Goal: Task Accomplishment & Management: Manage account settings

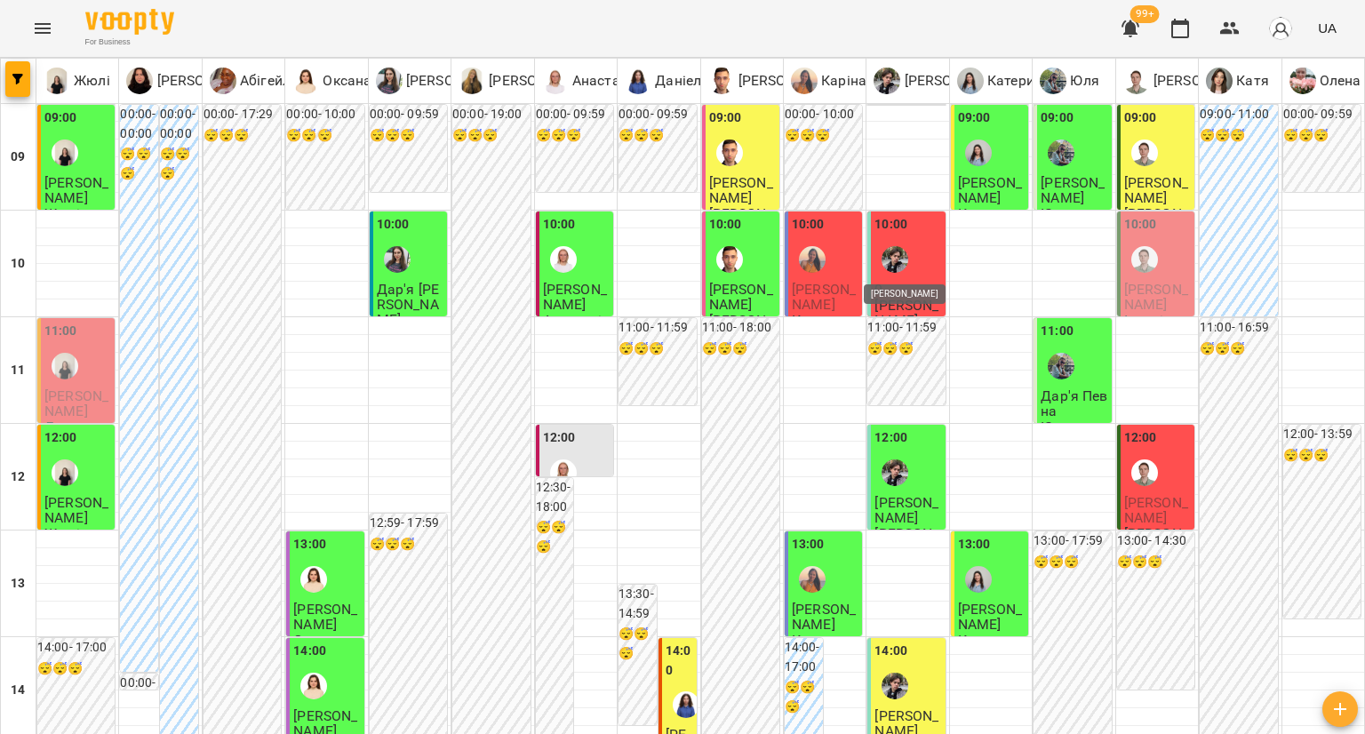
click at [881, 262] on img "Микита" at bounding box center [894, 259] width 27 height 27
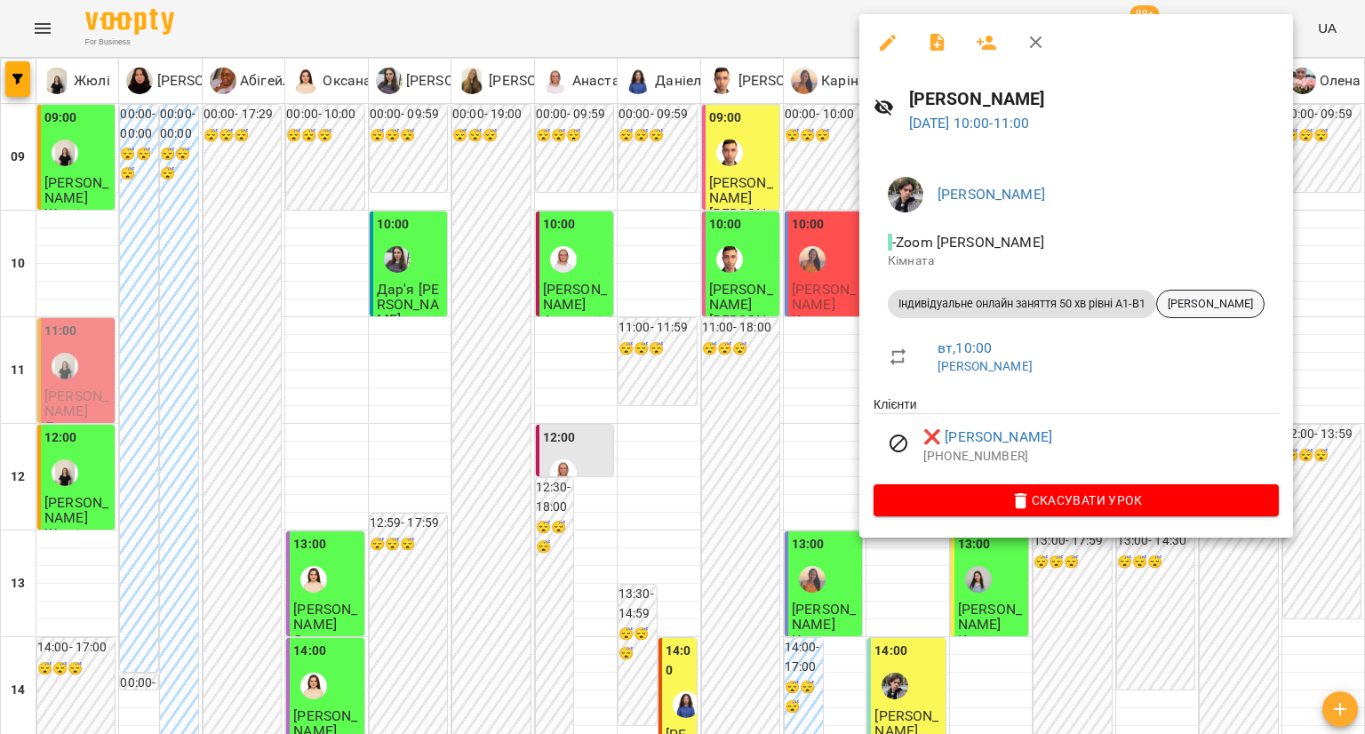
click at [1204, 310] on span "[PERSON_NAME]" at bounding box center [1210, 304] width 107 height 16
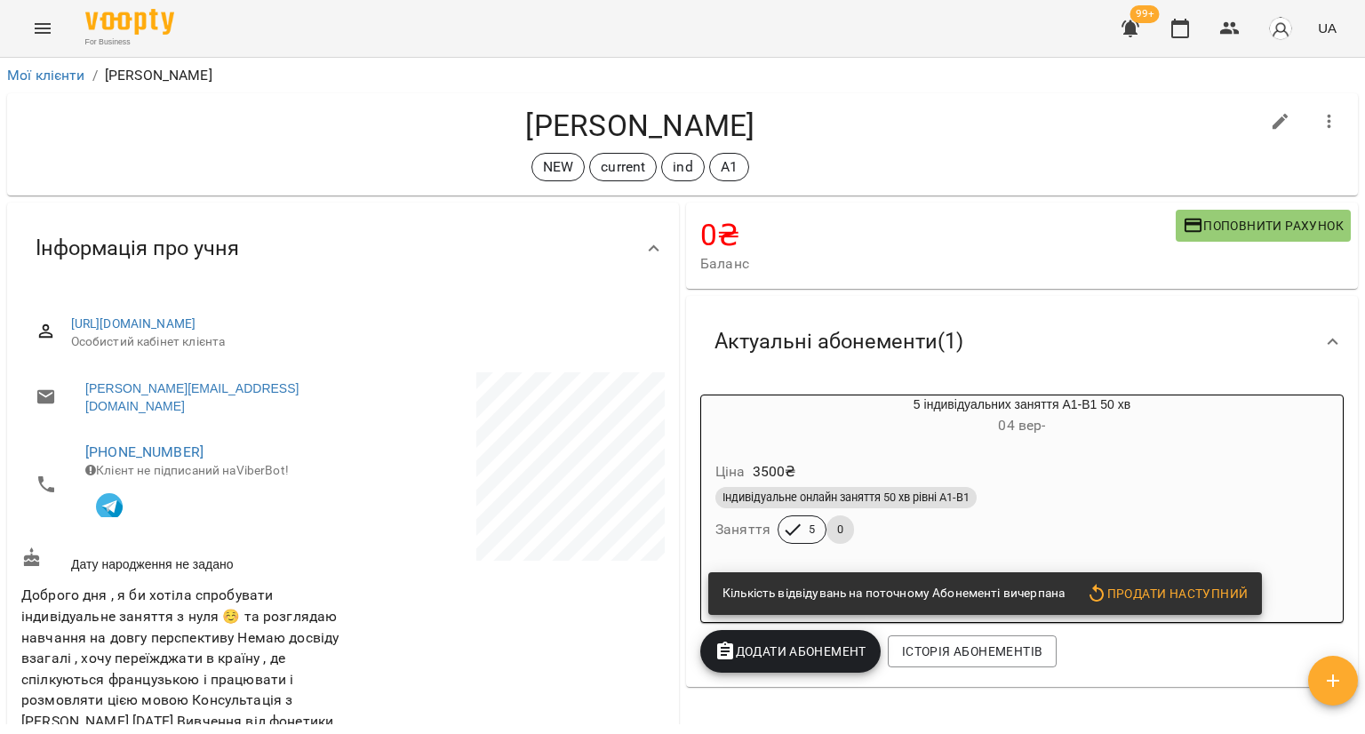
click at [1080, 366] on div "Актуальні абонементи ( 1 )" at bounding box center [1005, 342] width 611 height 56
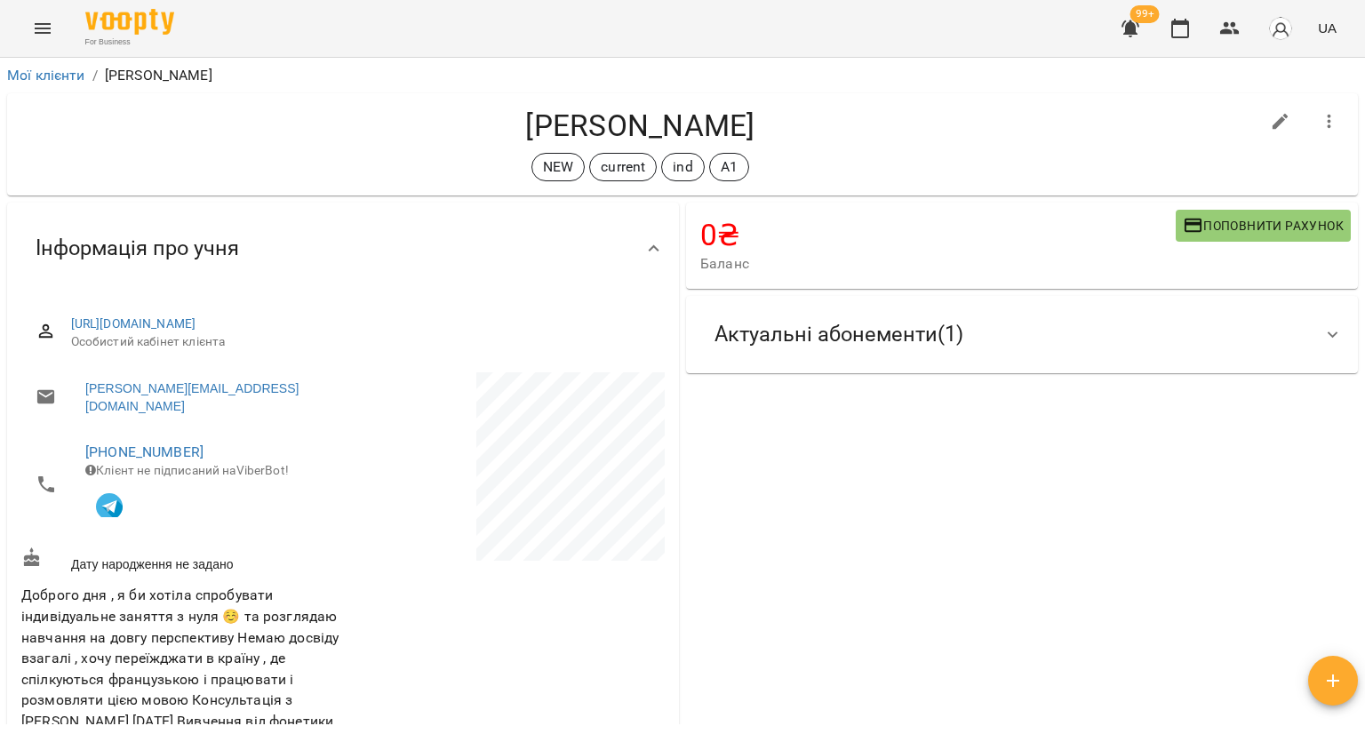
click at [1053, 367] on div "Актуальні абонементи ( 1 )" at bounding box center [1022, 334] width 672 height 77
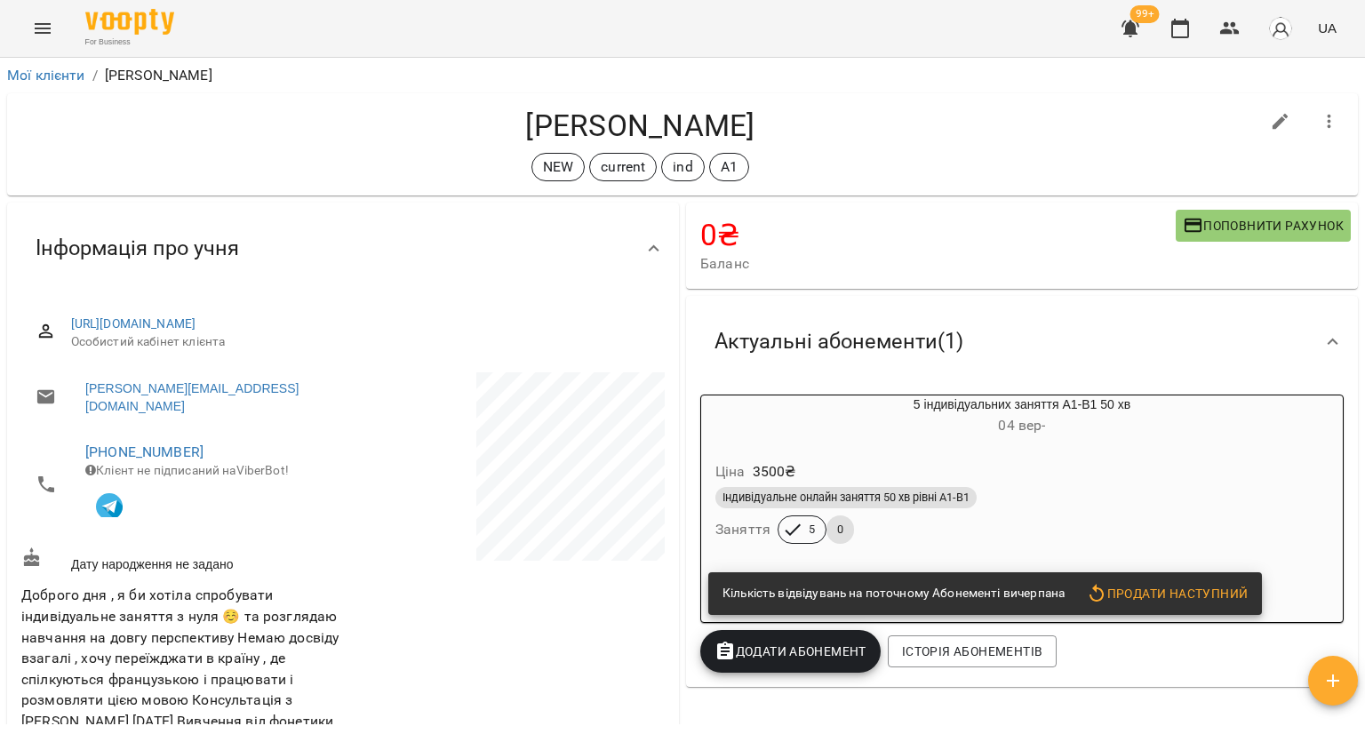
click at [1017, 452] on div "Ціна 3500 ₴ Індивідуальне онлайн заняття 50 хв рівні А1-В1 Заняття 5 0" at bounding box center [1022, 505] width 642 height 121
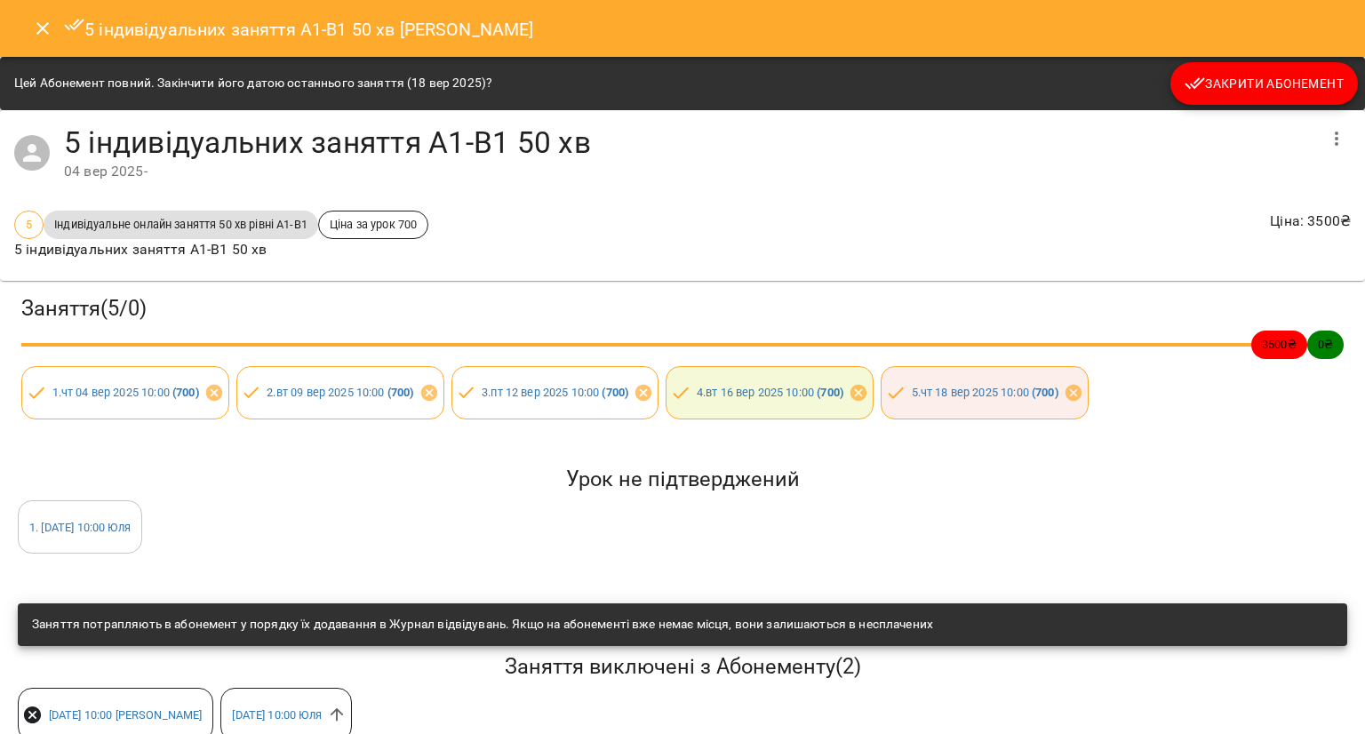
click at [29, 52] on div "5 індивідуальних заняття А1-В1 50 хв [PERSON_NAME]" at bounding box center [682, 28] width 1365 height 57
click at [40, 31] on icon "Close" at bounding box center [42, 28] width 12 height 12
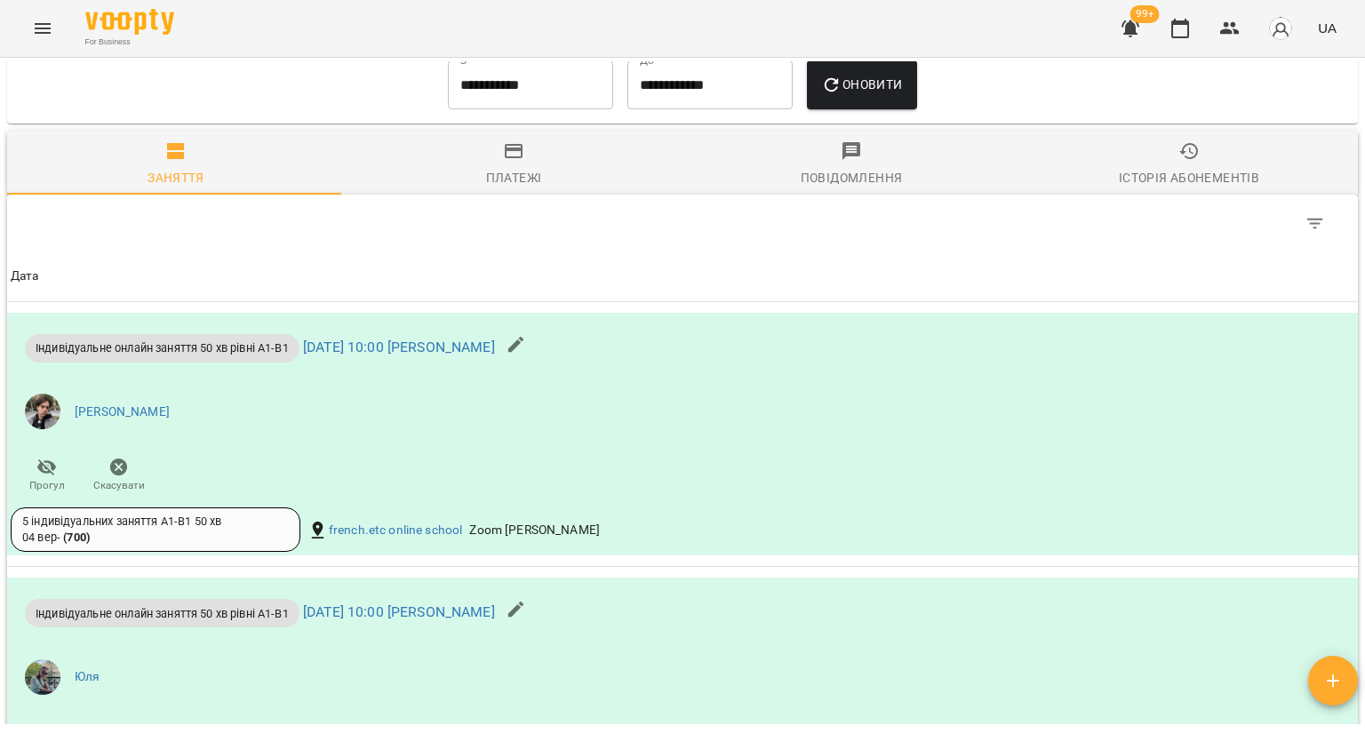
scroll to position [1422, 0]
click at [1173, 26] on icon "button" at bounding box center [1180, 29] width 18 height 20
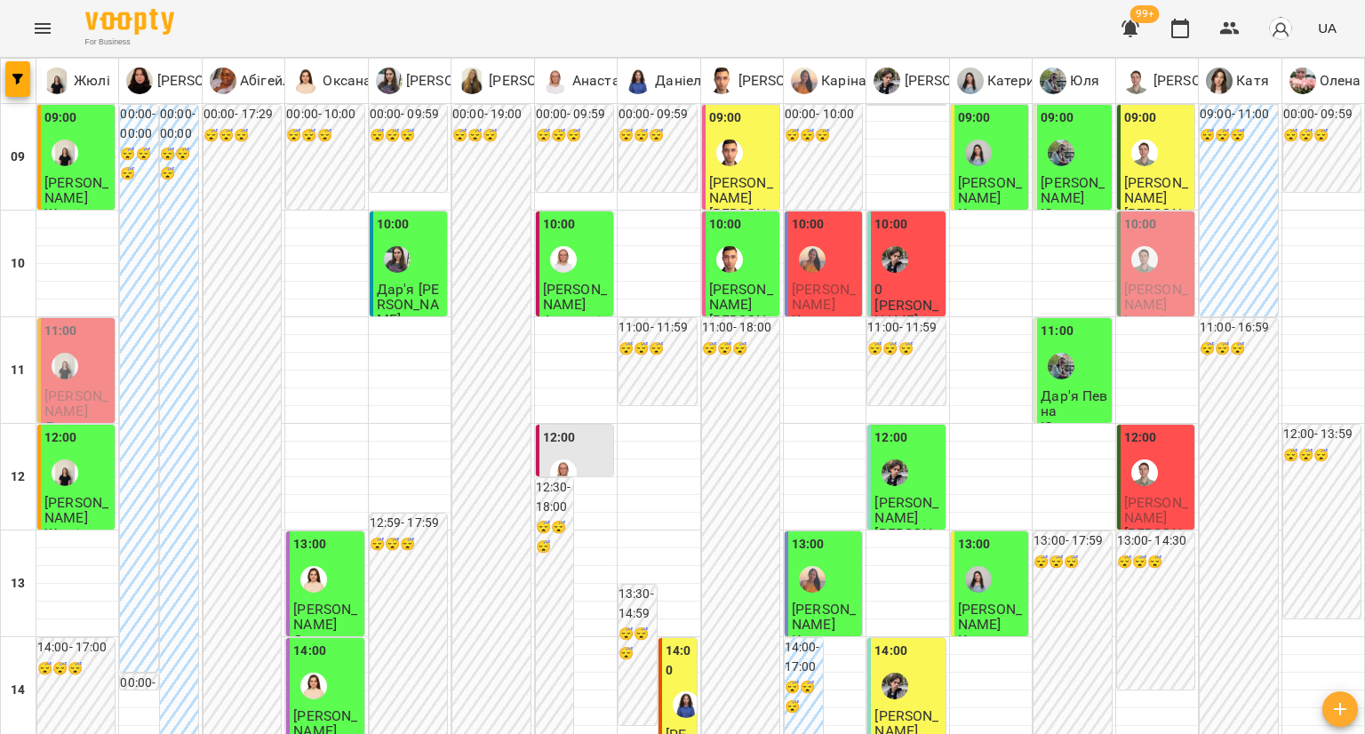
scroll to position [622, 0]
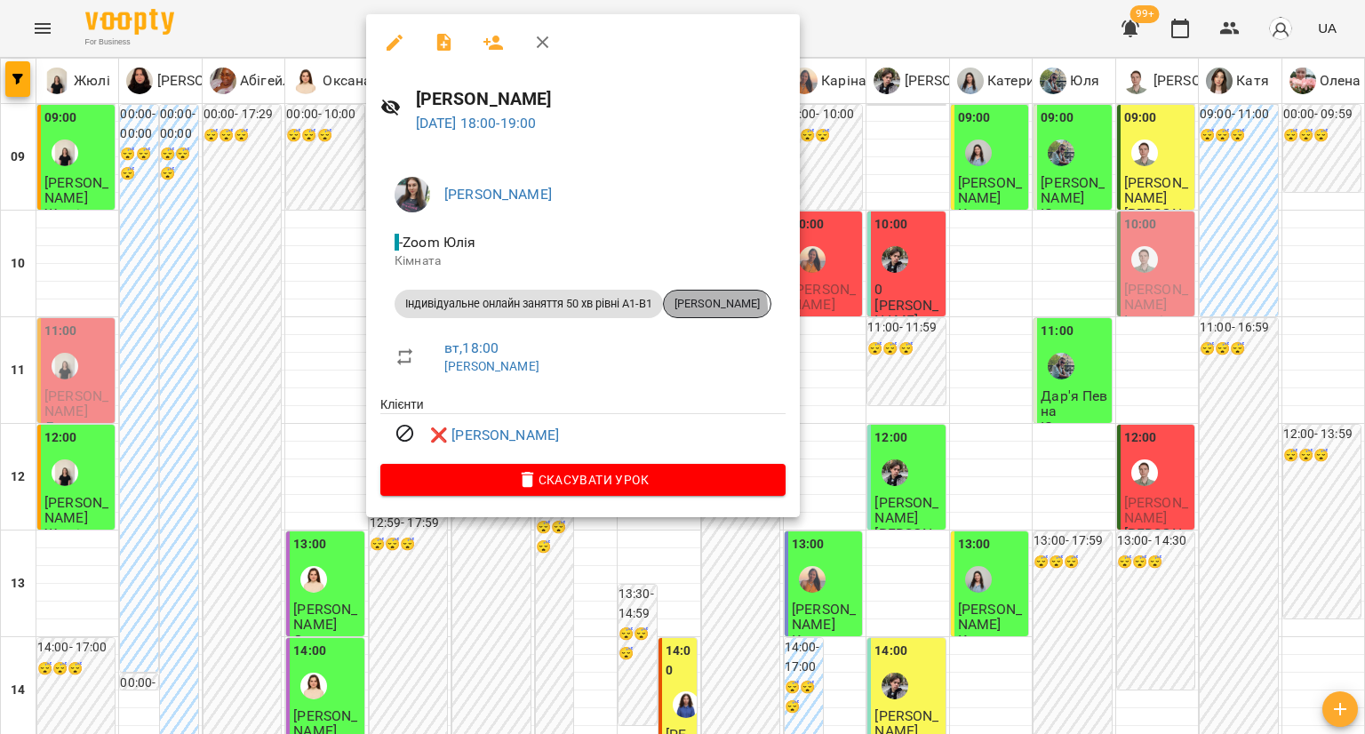
click at [720, 308] on span "[PERSON_NAME]" at bounding box center [717, 304] width 107 height 16
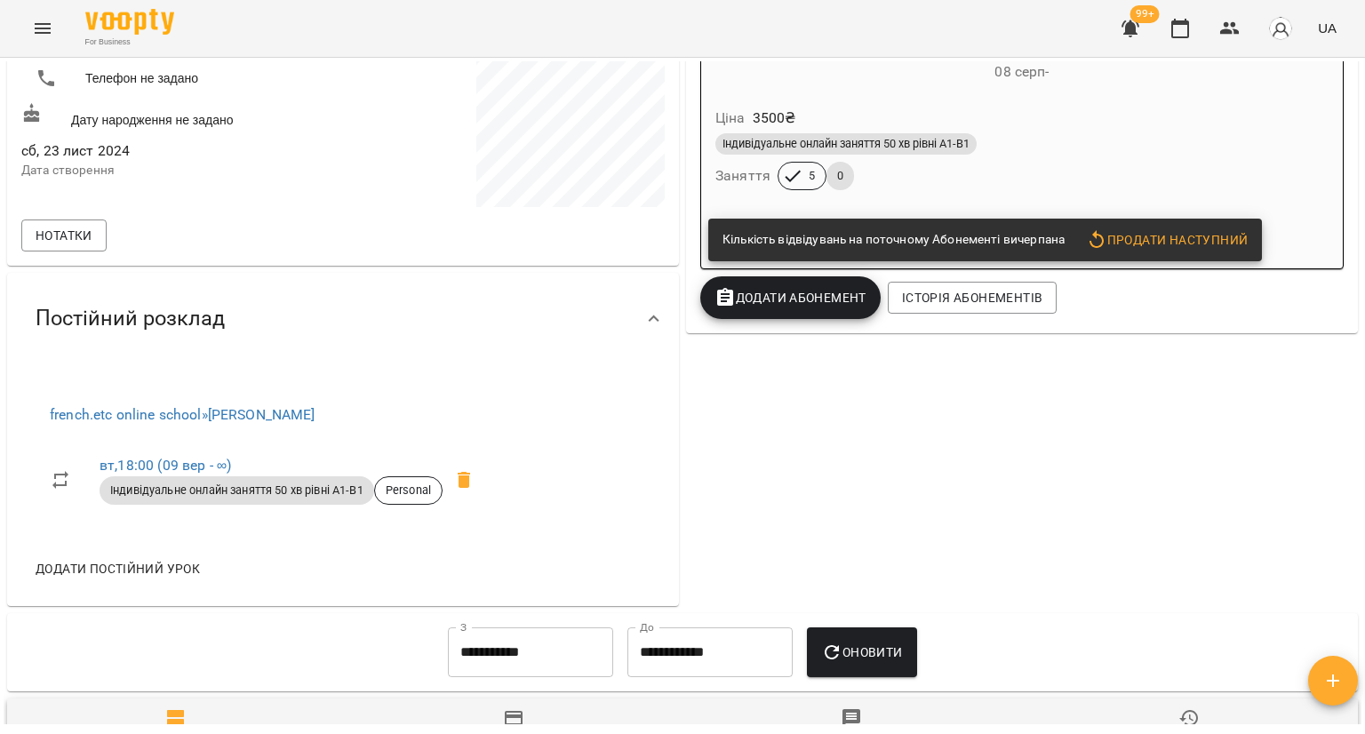
scroll to position [355, 0]
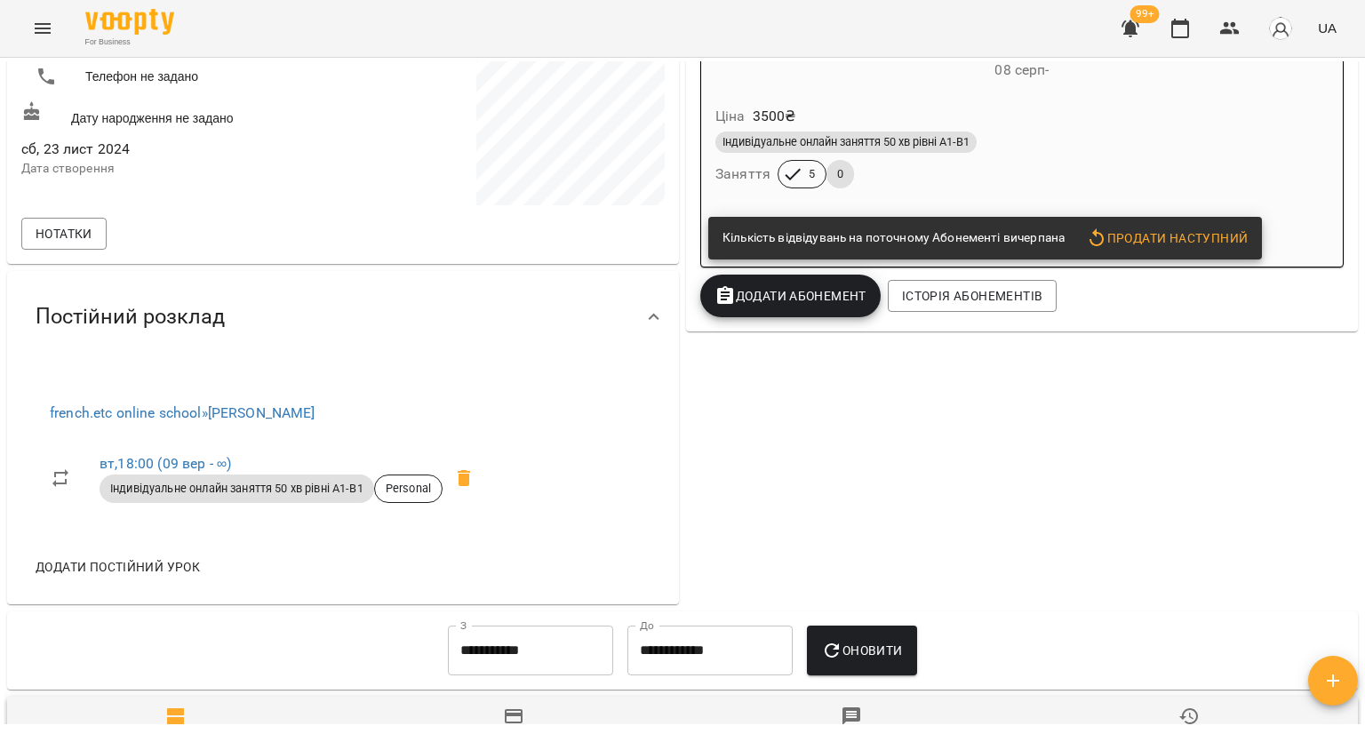
click at [1052, 147] on div "Індивідуальне онлайн заняття 50 хв рівні А1-В1" at bounding box center [1021, 142] width 613 height 21
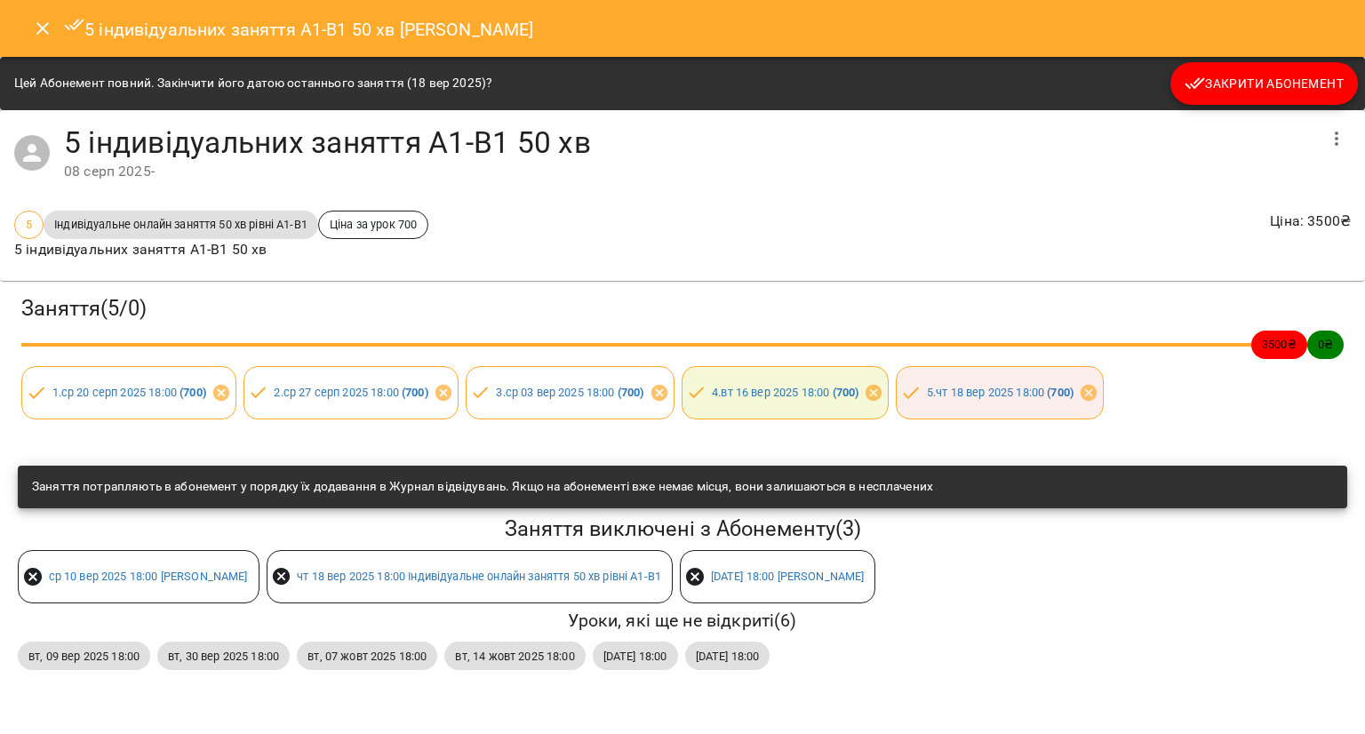
click at [45, 36] on icon "Close" at bounding box center [42, 28] width 21 height 21
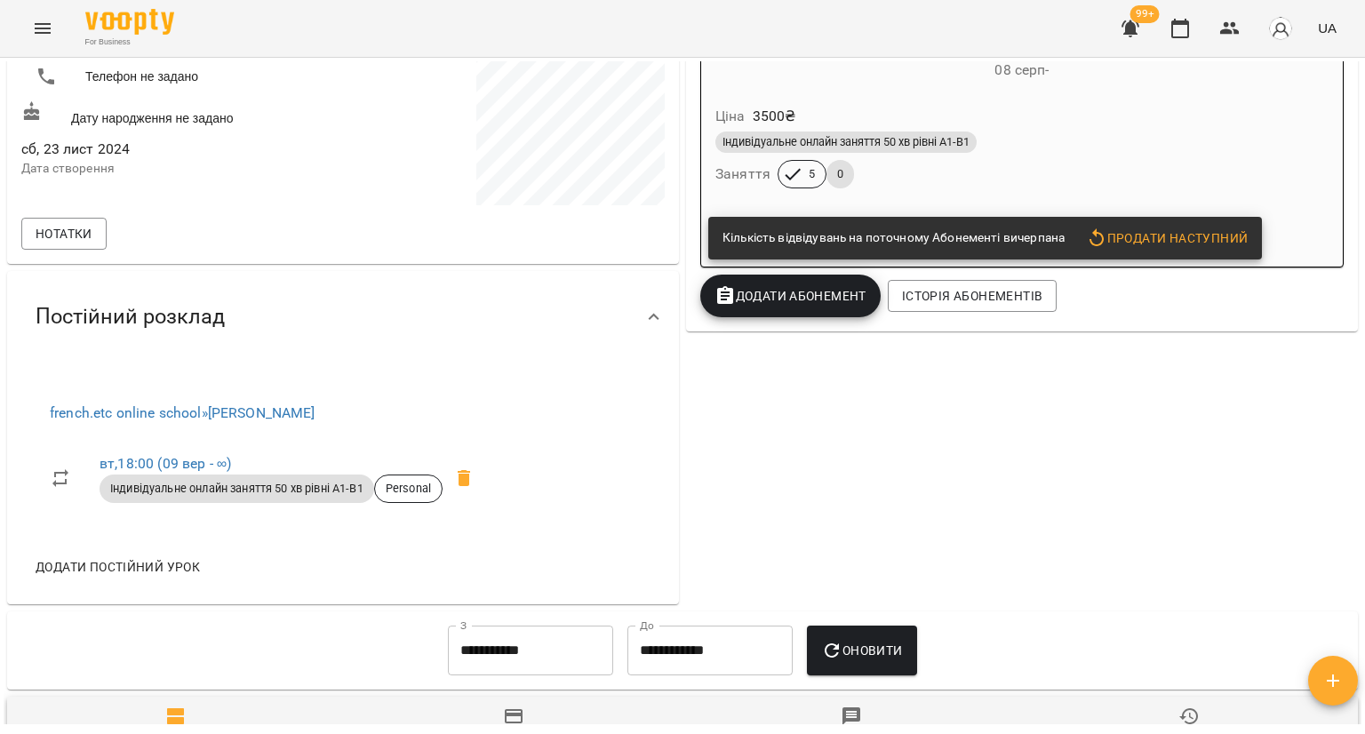
scroll to position [334, 0]
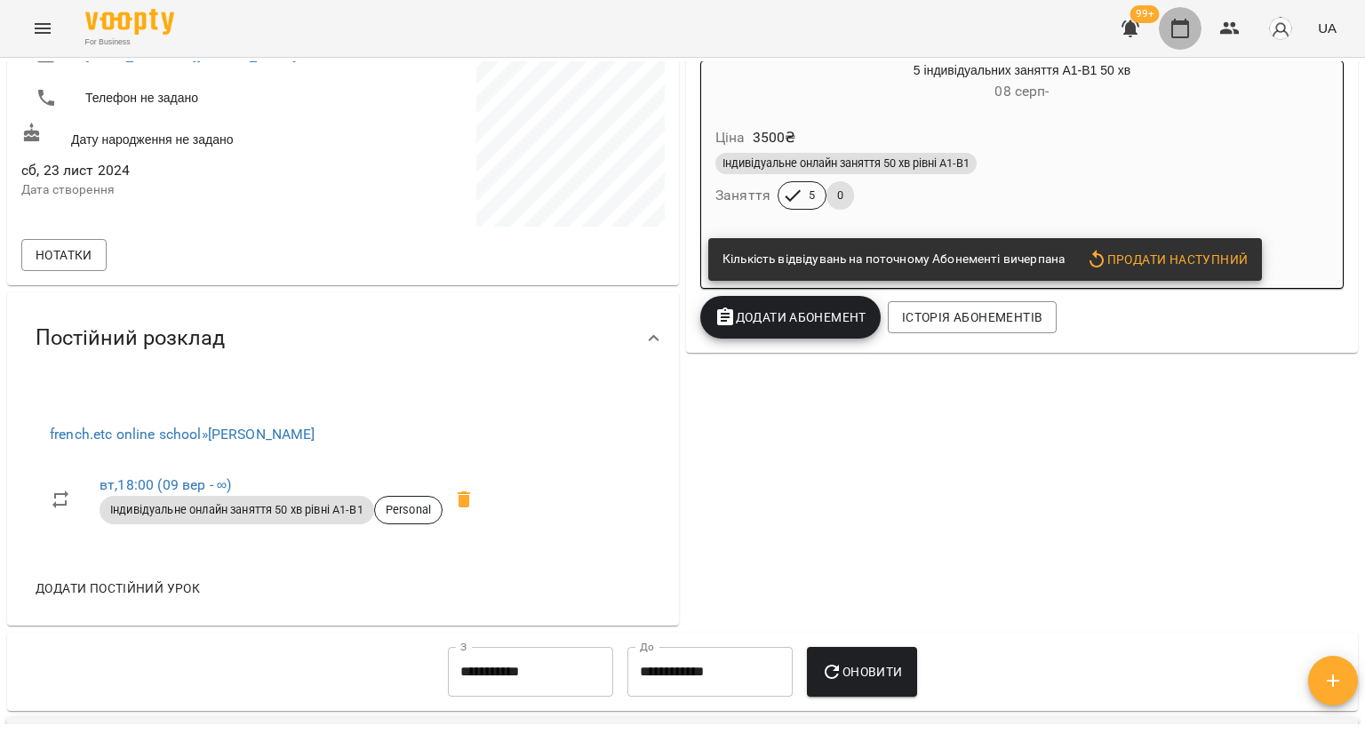
click at [1170, 26] on icon "button" at bounding box center [1179, 28] width 21 height 21
